Goal: Task Accomplishment & Management: Use online tool/utility

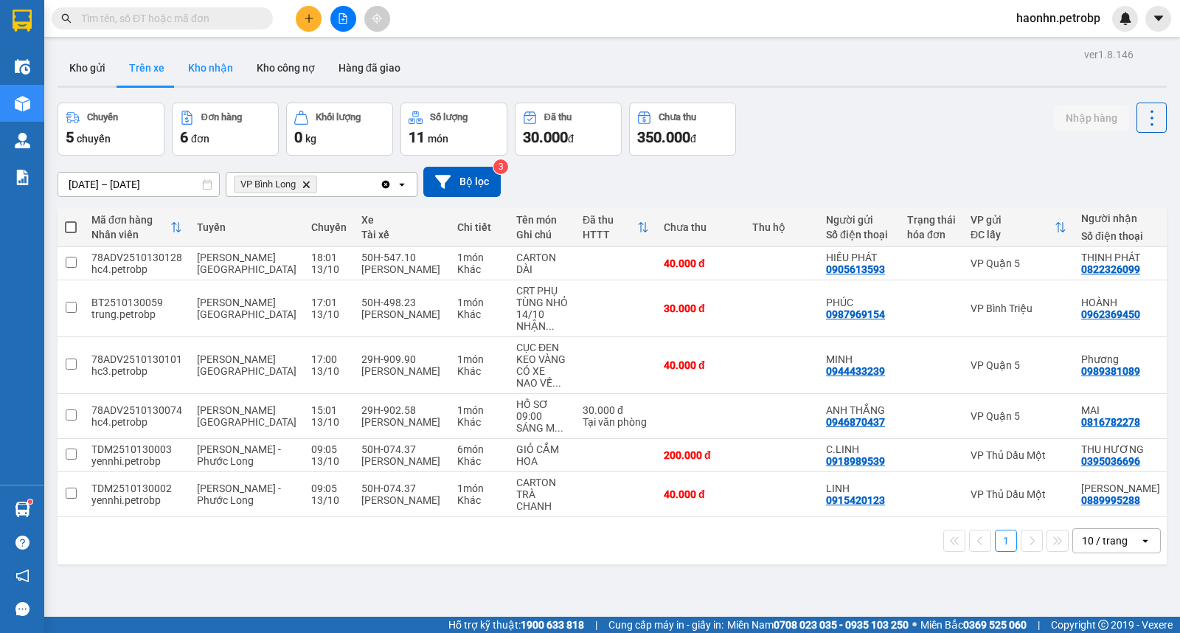
click at [215, 81] on button "Kho nhận" at bounding box center [210, 67] width 69 height 35
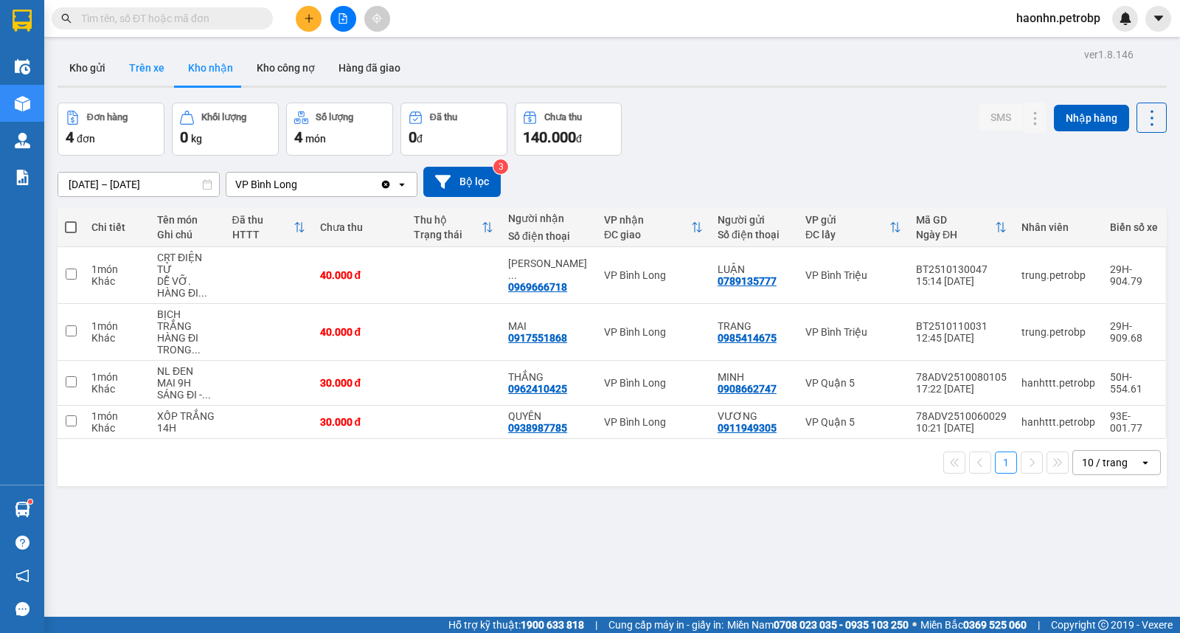
click at [159, 75] on button "Trên xe" at bounding box center [146, 67] width 59 height 35
type input "[DATE] – [DATE]"
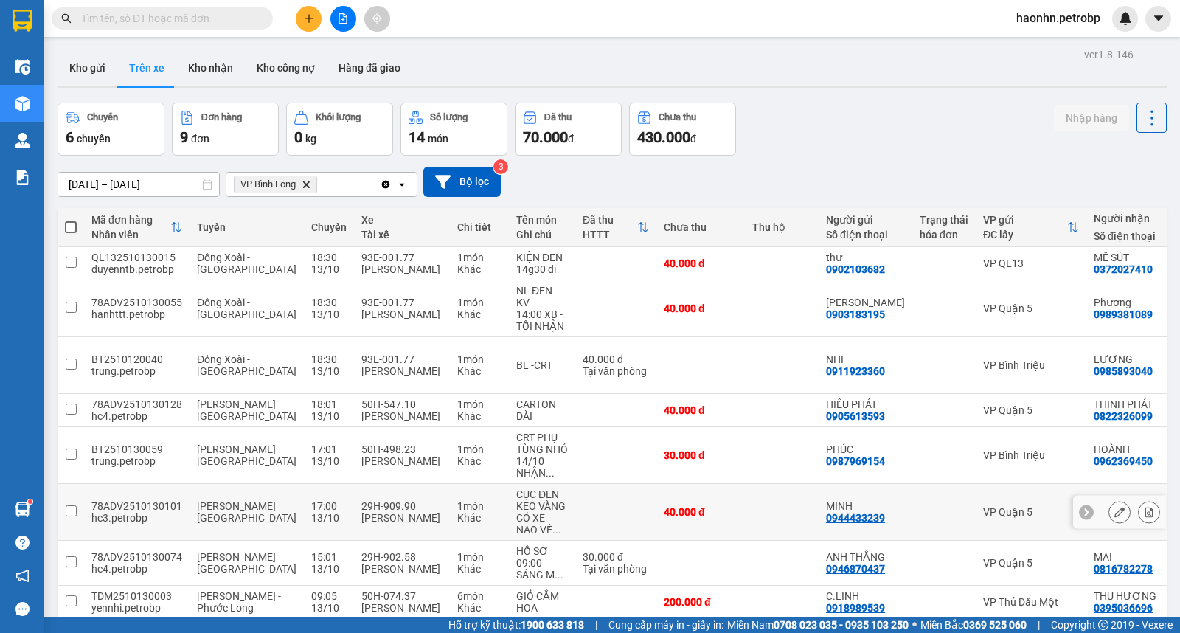
scroll to position [126, 0]
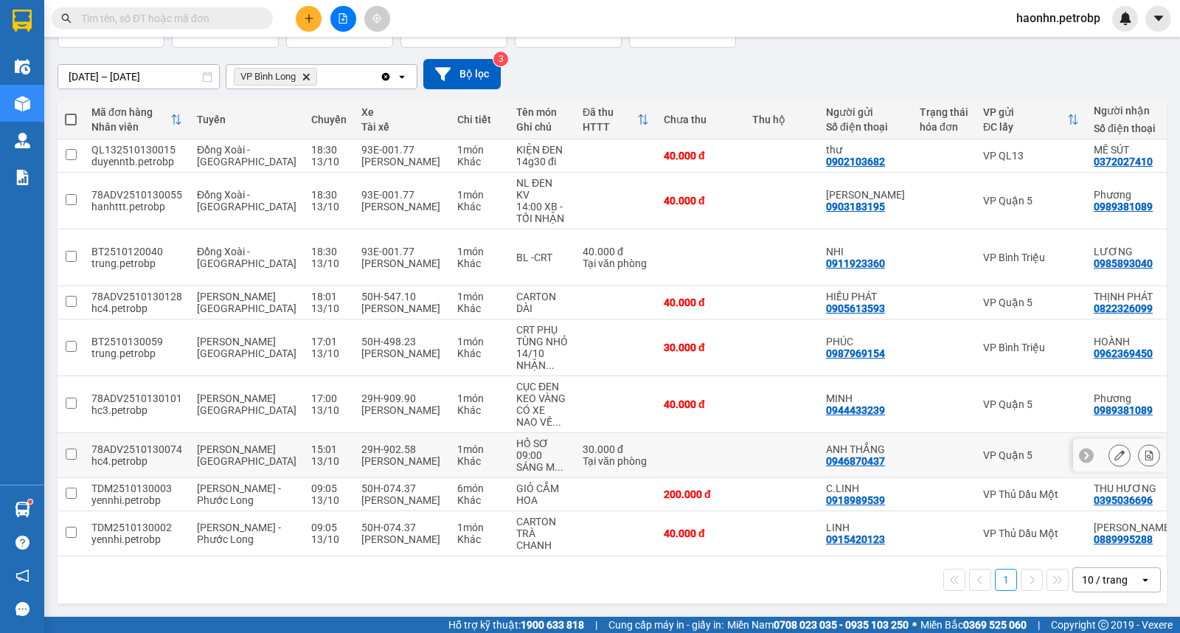
click at [983, 449] on div "VP Quận 5" at bounding box center [1031, 455] width 96 height 12
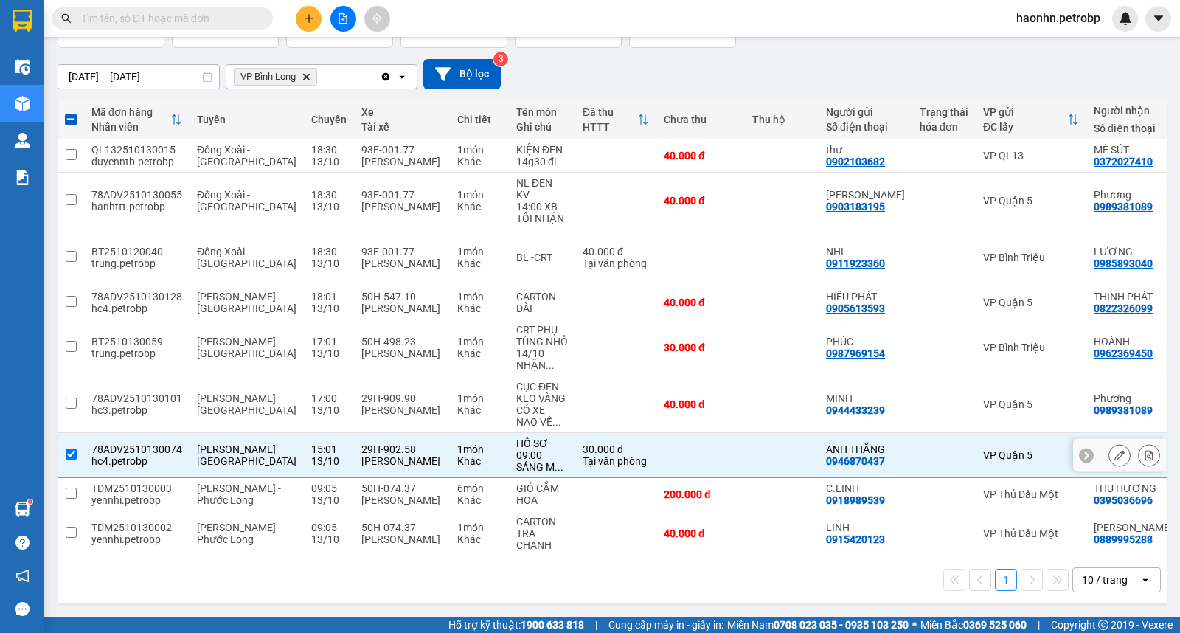
click at [1093, 455] on div "0816782278" at bounding box center [1122, 461] width 59 height 12
copy div "0816782278"
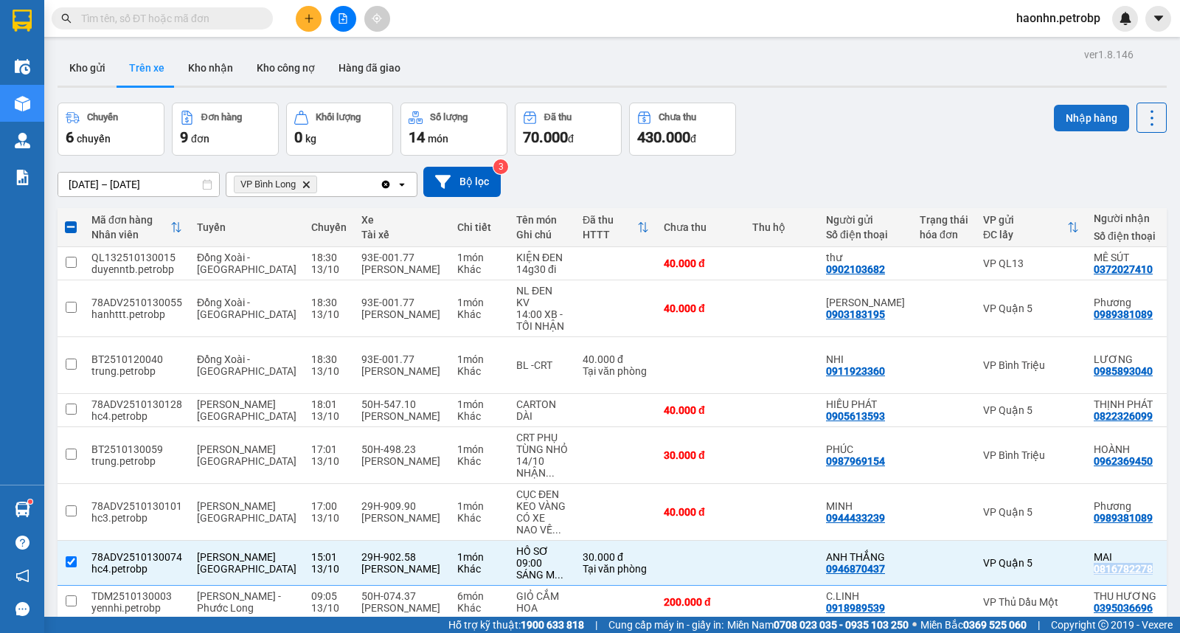
click at [1082, 120] on button "Nhập hàng" at bounding box center [1091, 118] width 75 height 27
checkbox input "false"
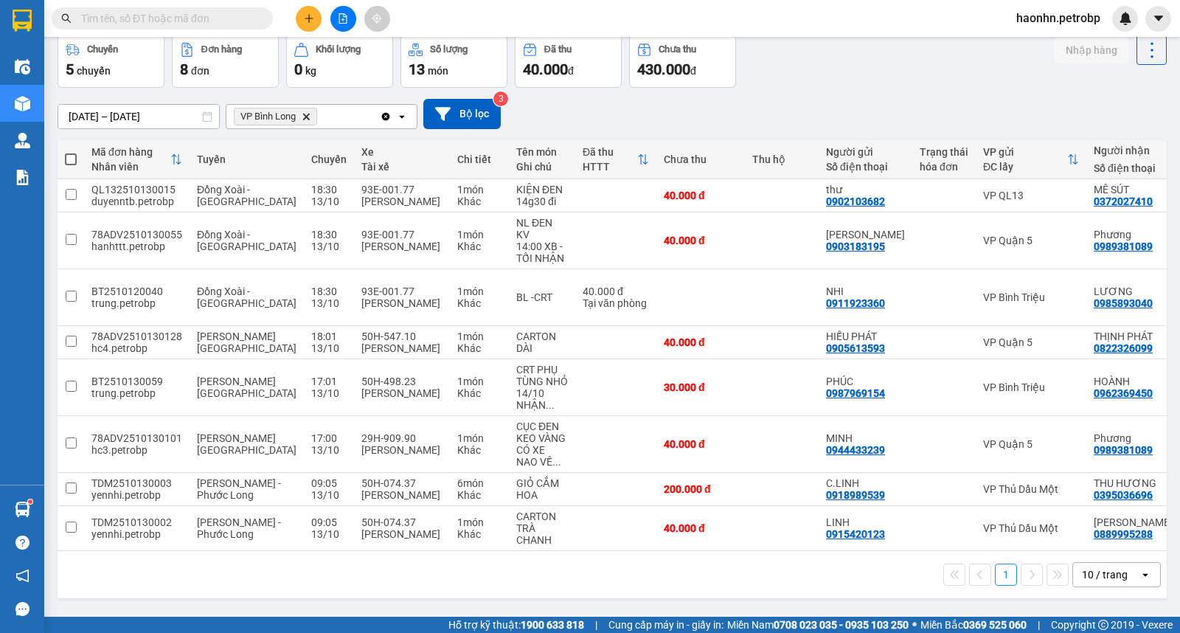
scroll to position [0, 119]
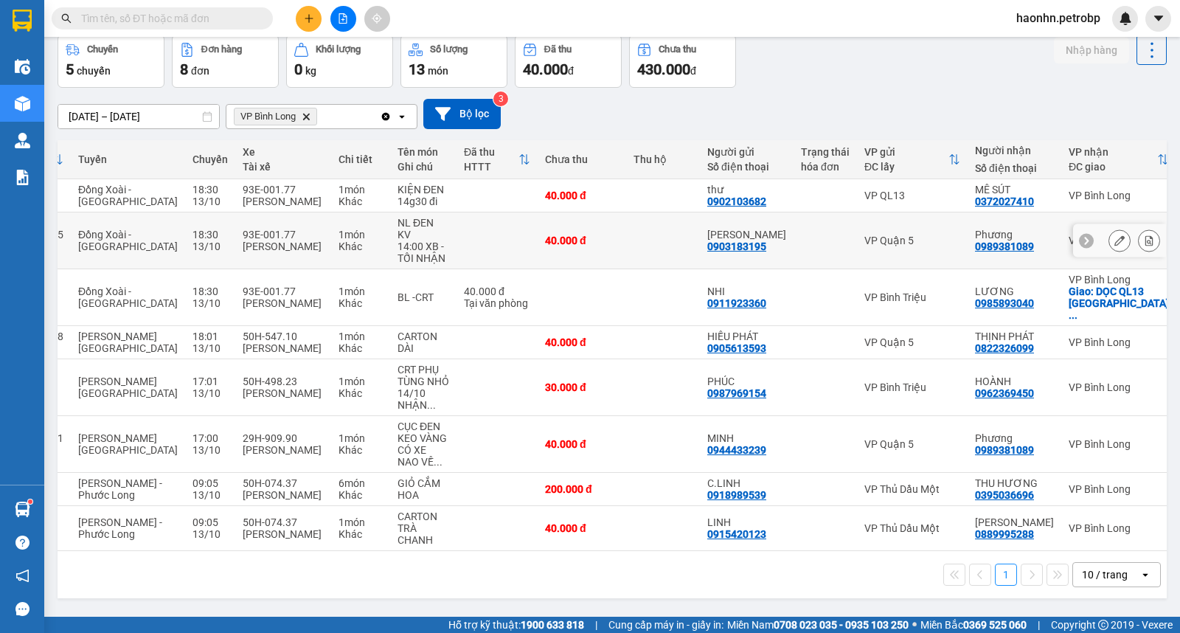
click at [857, 243] on td "VP Quận 5" at bounding box center [912, 240] width 111 height 57
checkbox input "true"
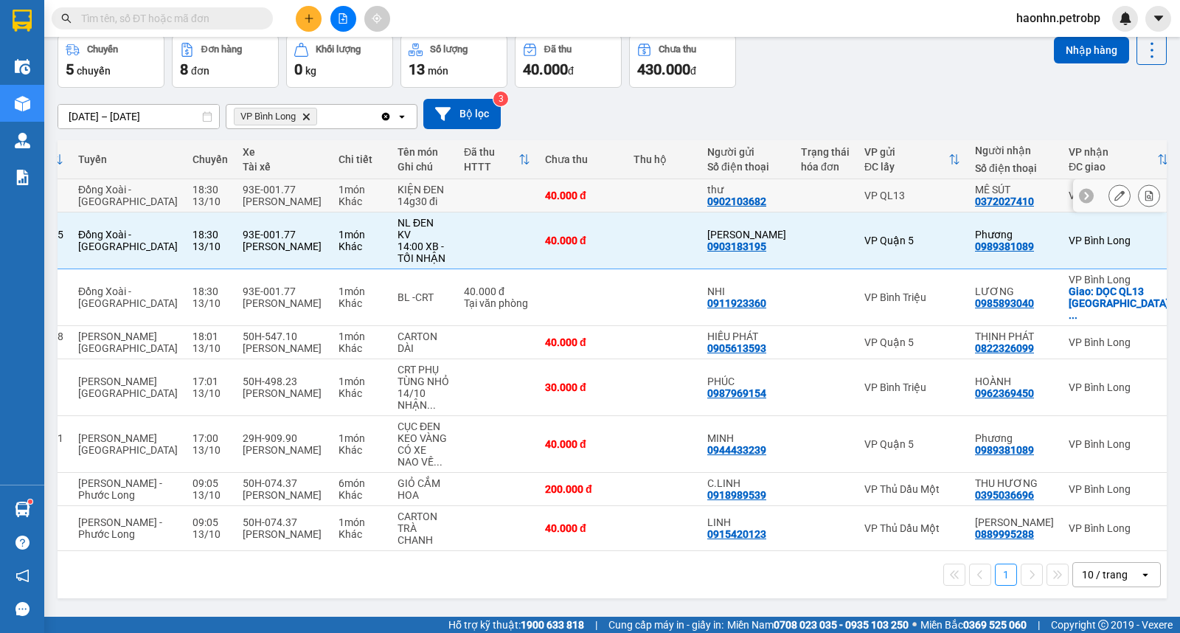
click at [857, 195] on td "VP QL13" at bounding box center [912, 195] width 111 height 33
checkbox input "true"
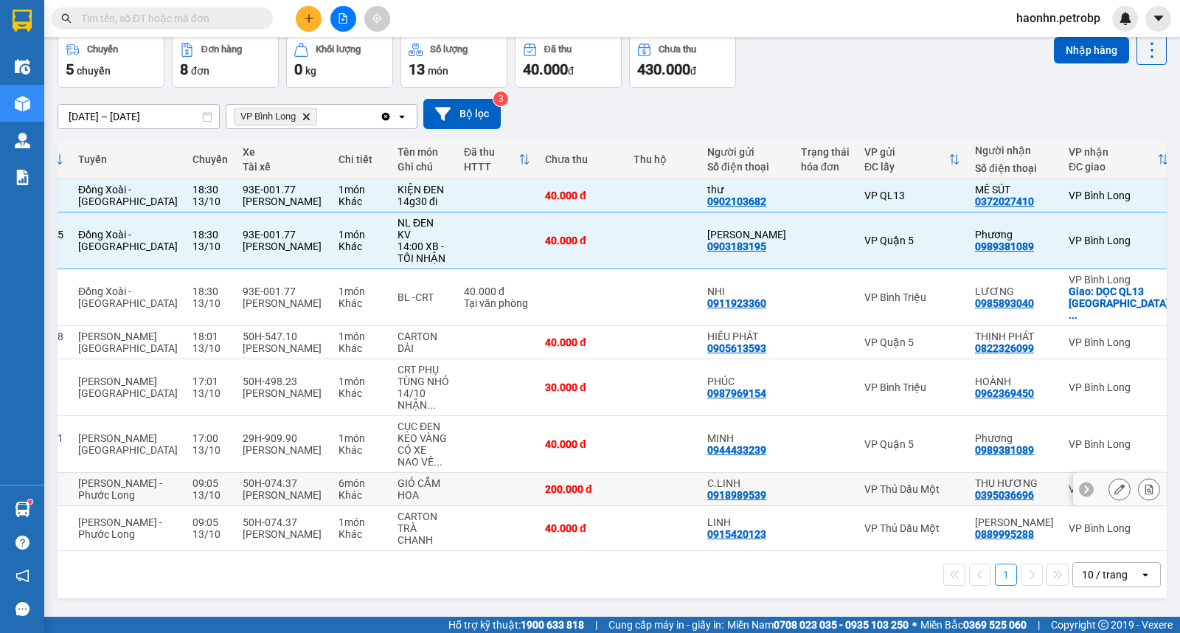
click at [549, 484] on div "200.000 đ" at bounding box center [582, 489] width 74 height 12
checkbox input "true"
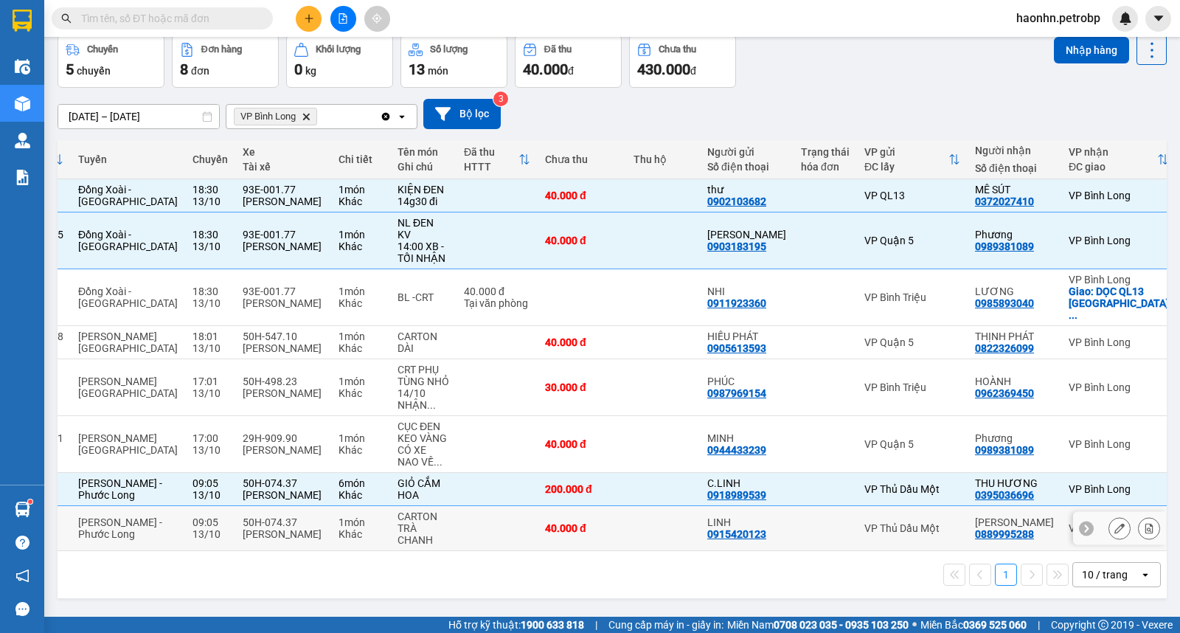
click at [719, 518] on div "LINH" at bounding box center [746, 522] width 79 height 12
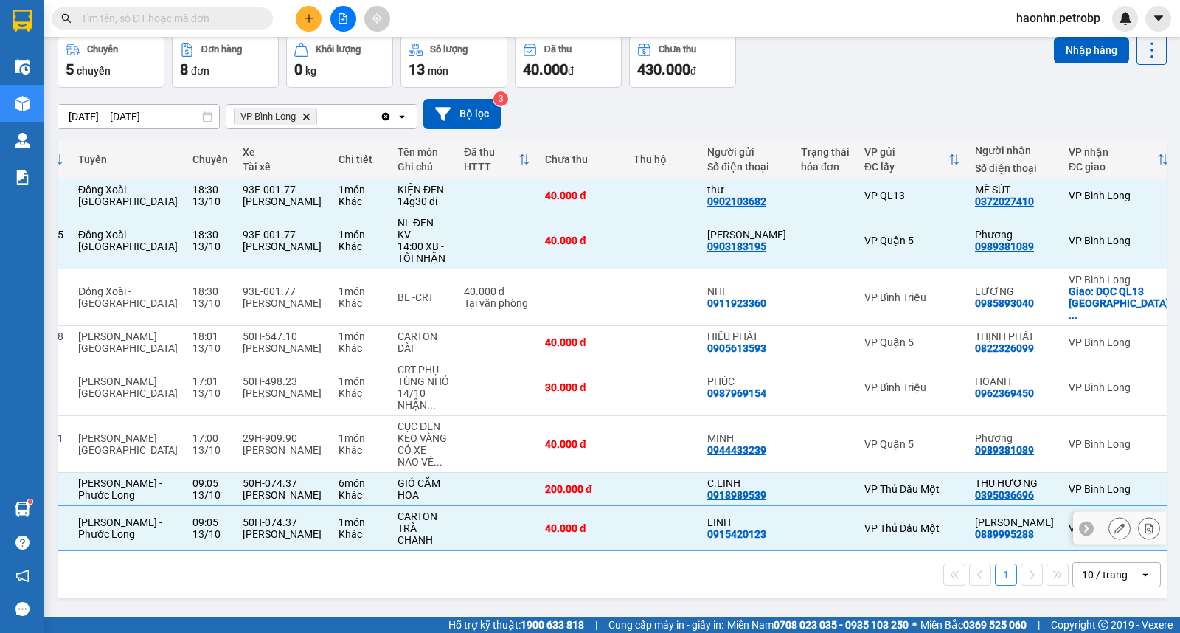
checkbox input "true"
